Goal: Find specific page/section: Find specific page/section

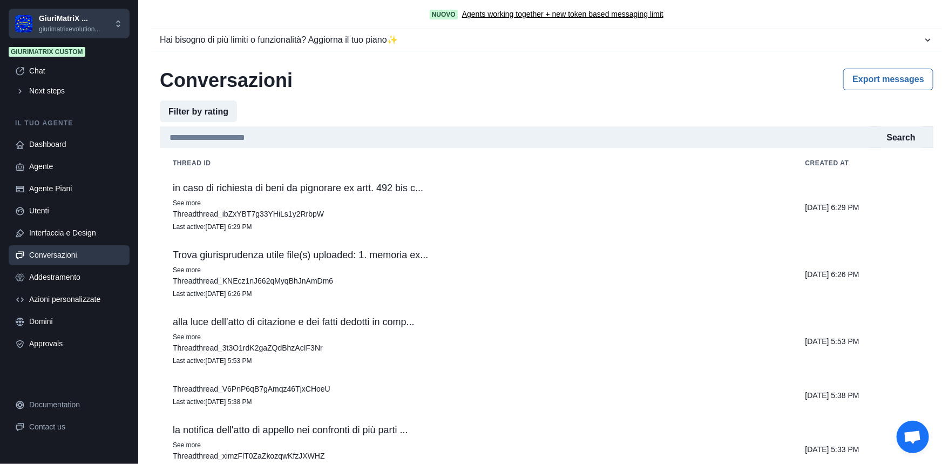
scroll to position [1004, 0]
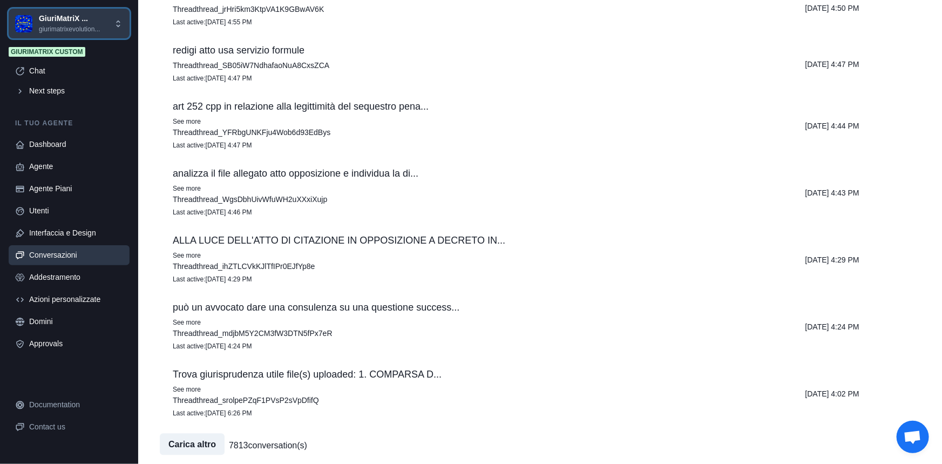
click at [63, 17] on p "GiuriMatriX ..." at bounding box center [69, 18] width 61 height 11
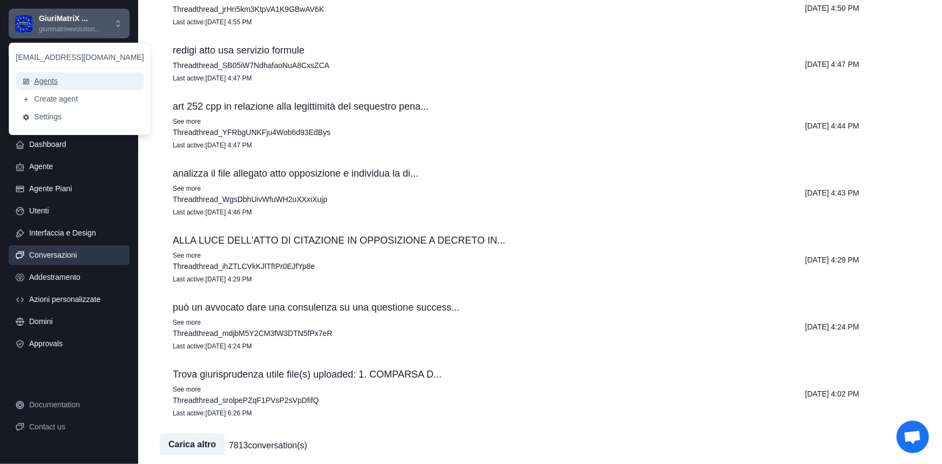
click at [51, 83] on button "Agents" at bounding box center [80, 81] width 128 height 18
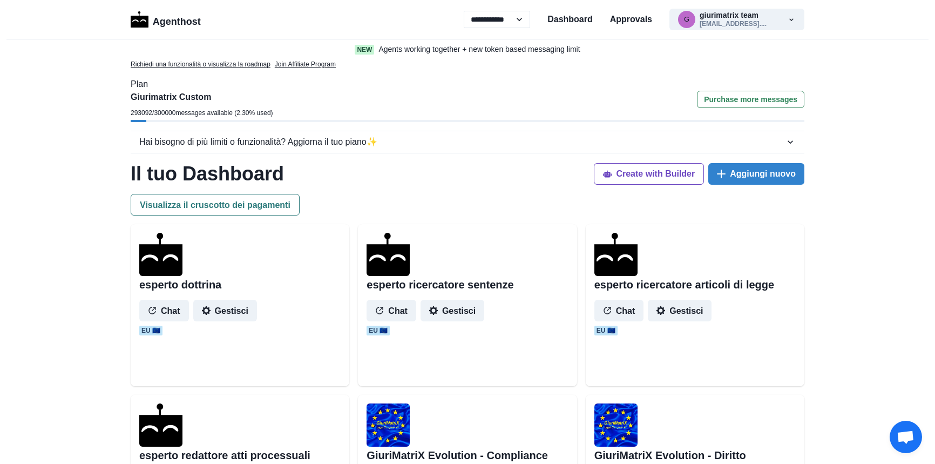
select select "**"
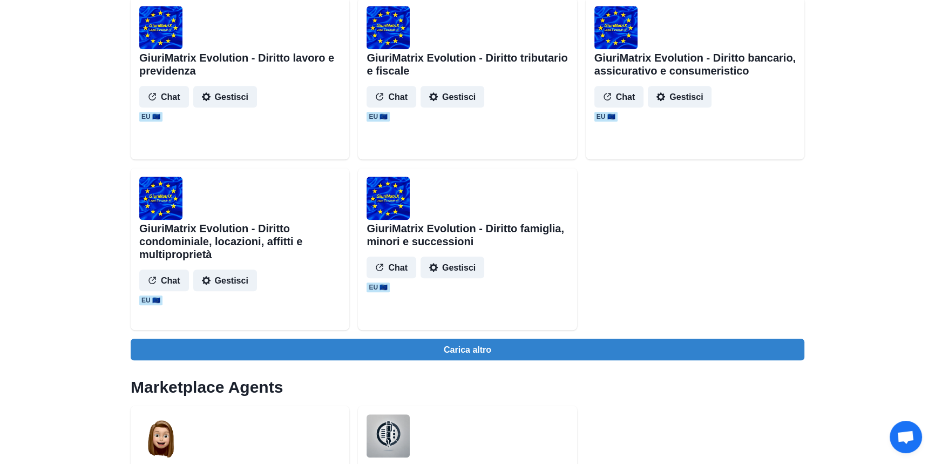
scroll to position [1226, 0]
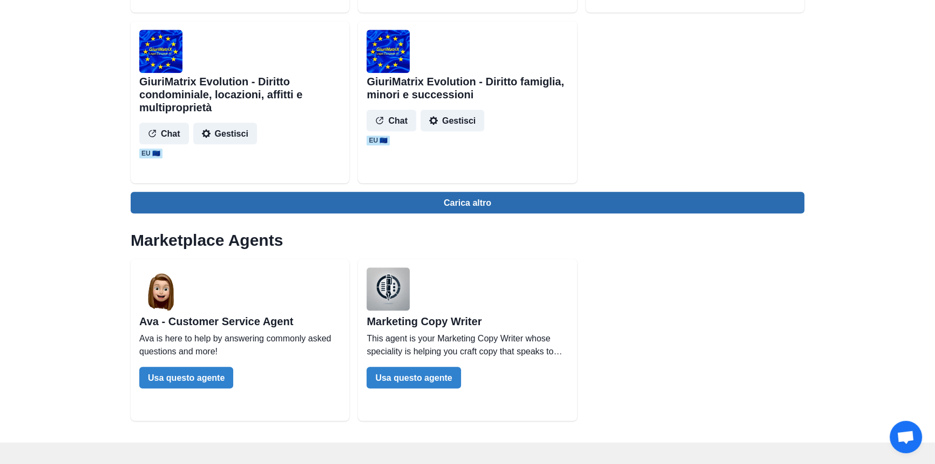
click at [482, 196] on button "Carica altro" at bounding box center [468, 203] width 674 height 22
